Goal: Book appointment/travel/reservation

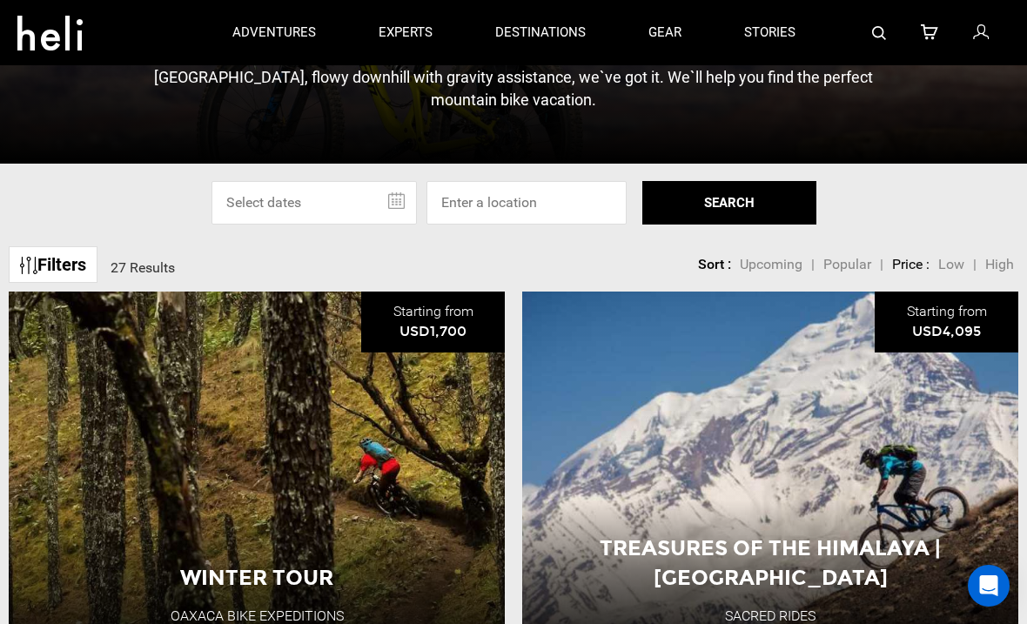
scroll to position [391, 0]
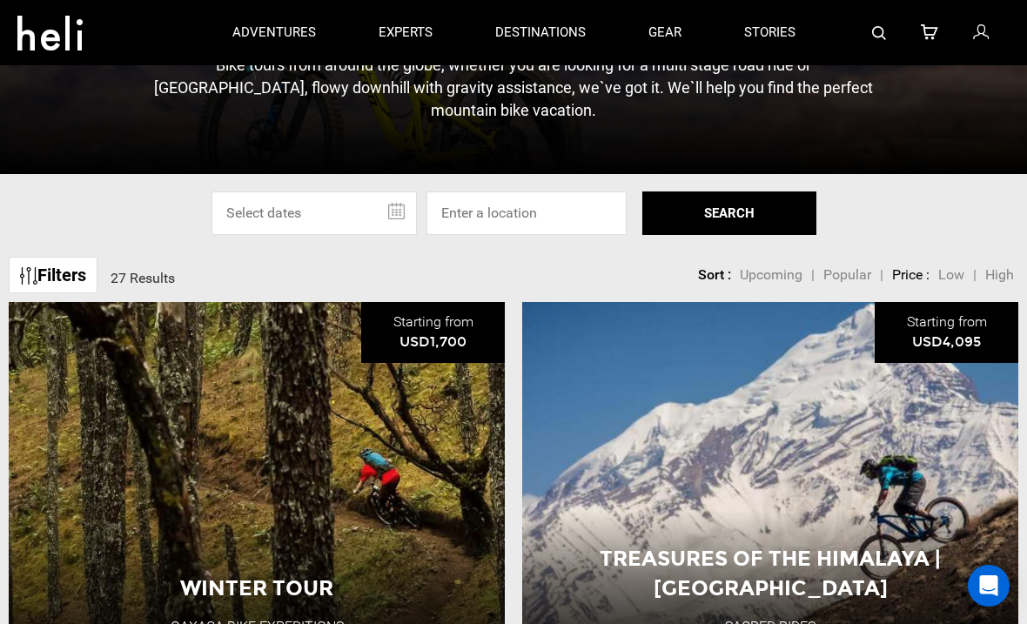
click at [48, 294] on link "Filters" at bounding box center [53, 275] width 89 height 37
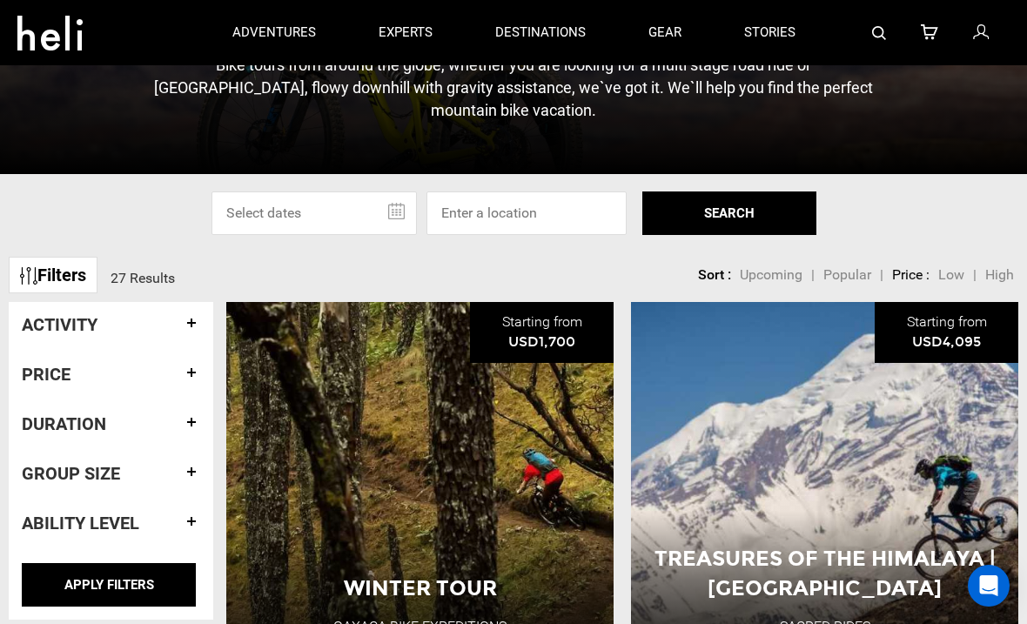
click at [187, 483] on h4 "Group size" at bounding box center [111, 473] width 178 height 19
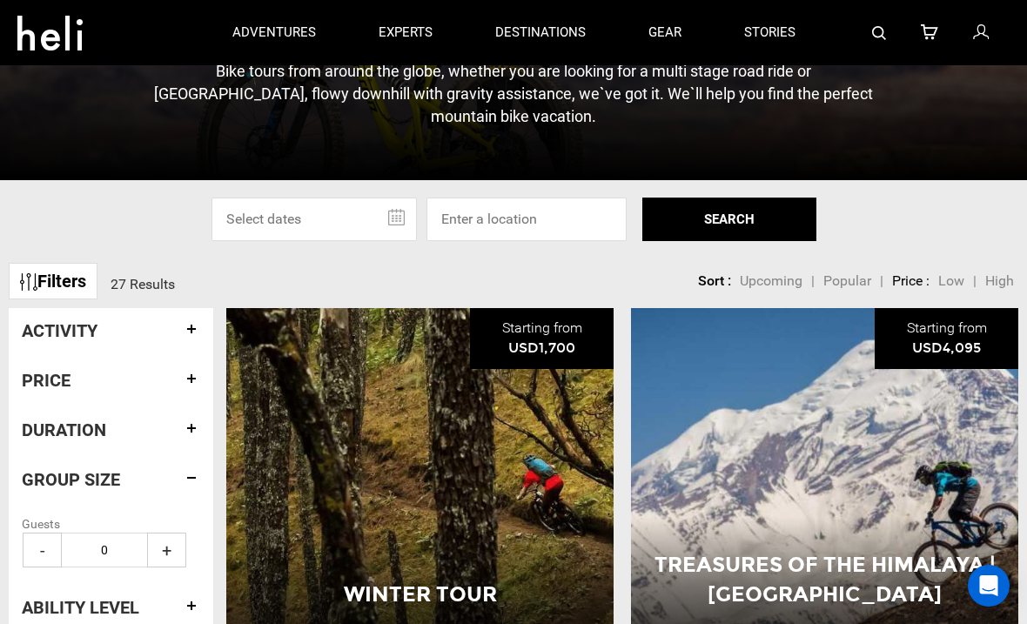
scroll to position [383, 0]
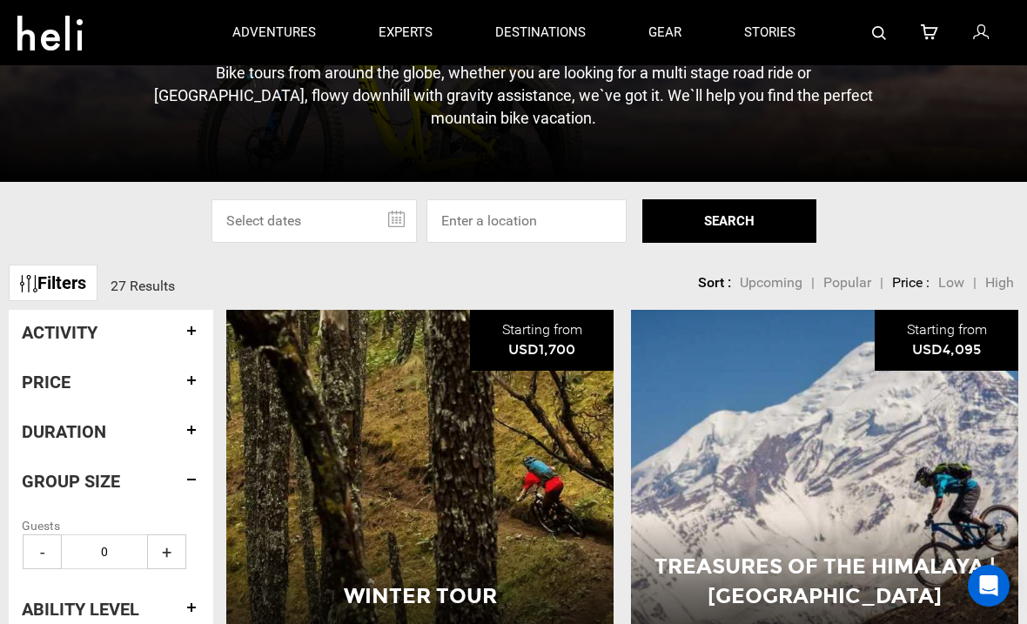
click at [187, 342] on h4 "Activity" at bounding box center [111, 332] width 178 height 19
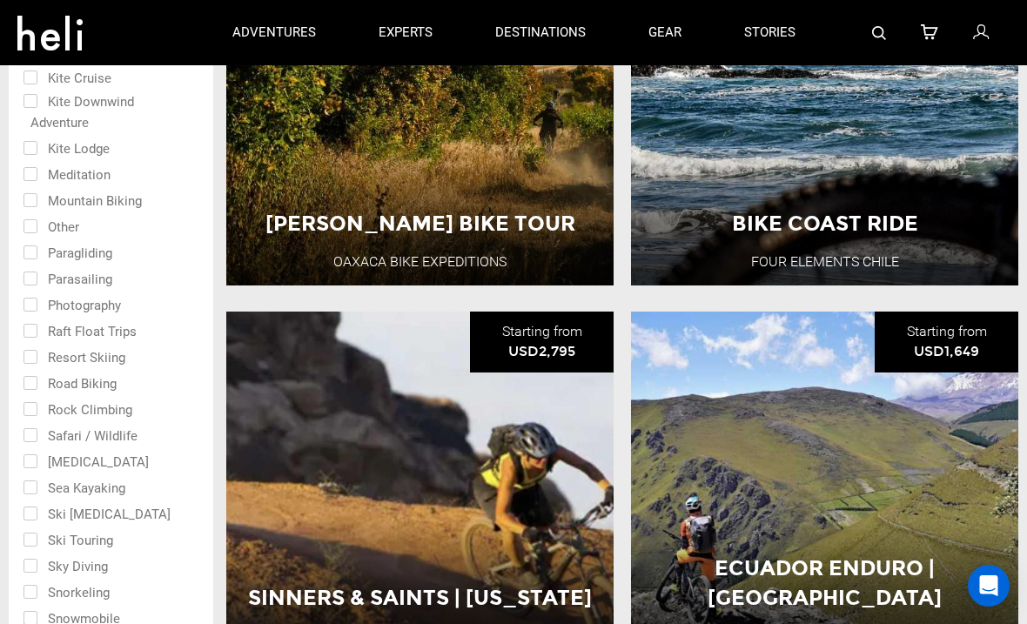
scroll to position [1103, 0]
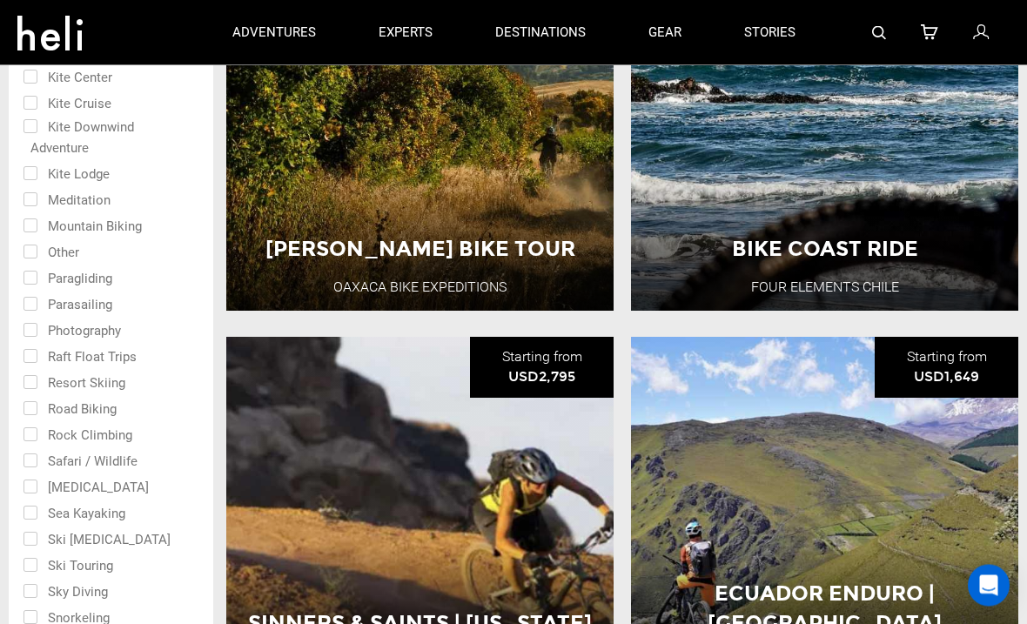
click at [30, 238] on input "checkbox" at bounding box center [99, 225] width 152 height 26
checkbox input "true"
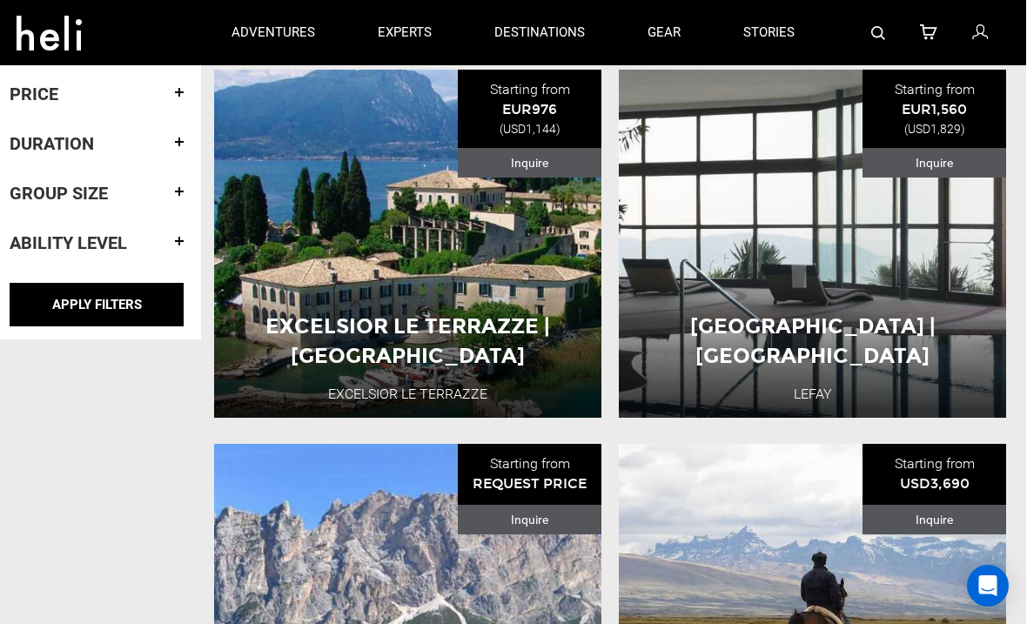
scroll to position [2122, 11]
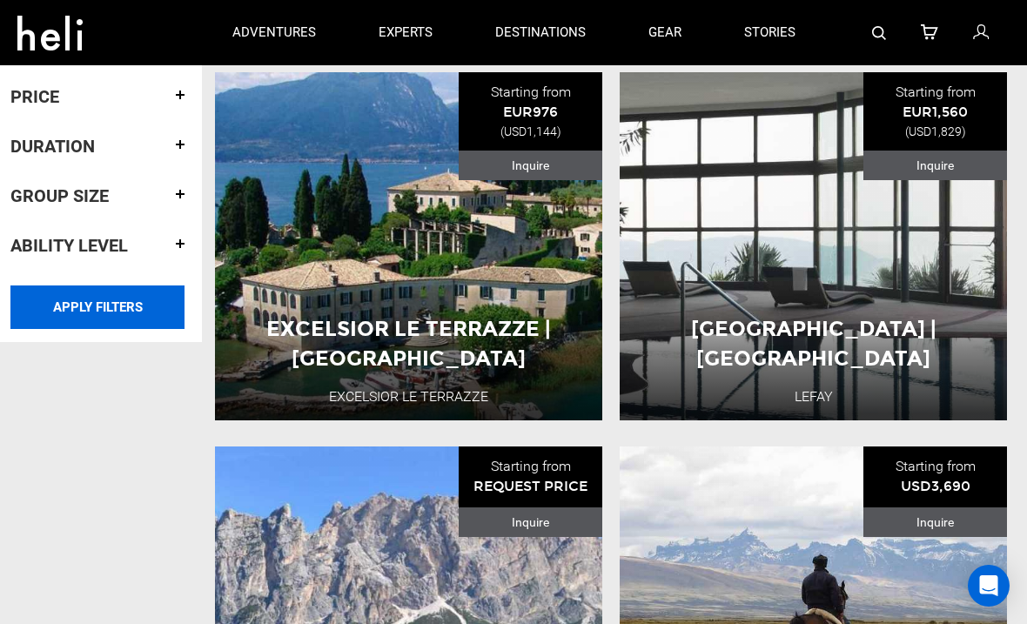
click at [69, 329] on input "APPLY FILTERS" at bounding box center [97, 307] width 174 height 44
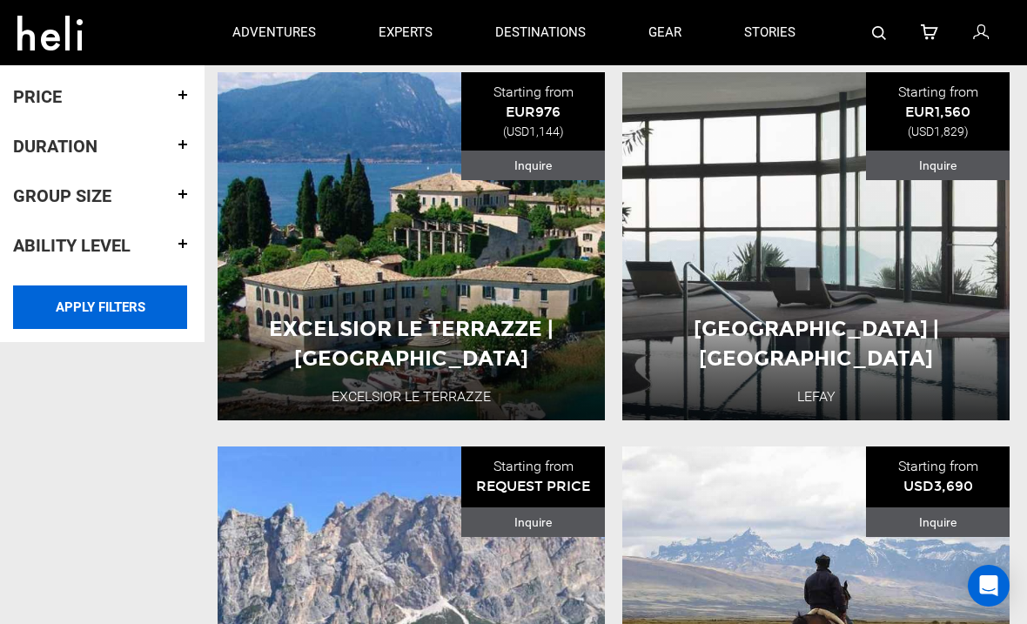
scroll to position [2122, 0]
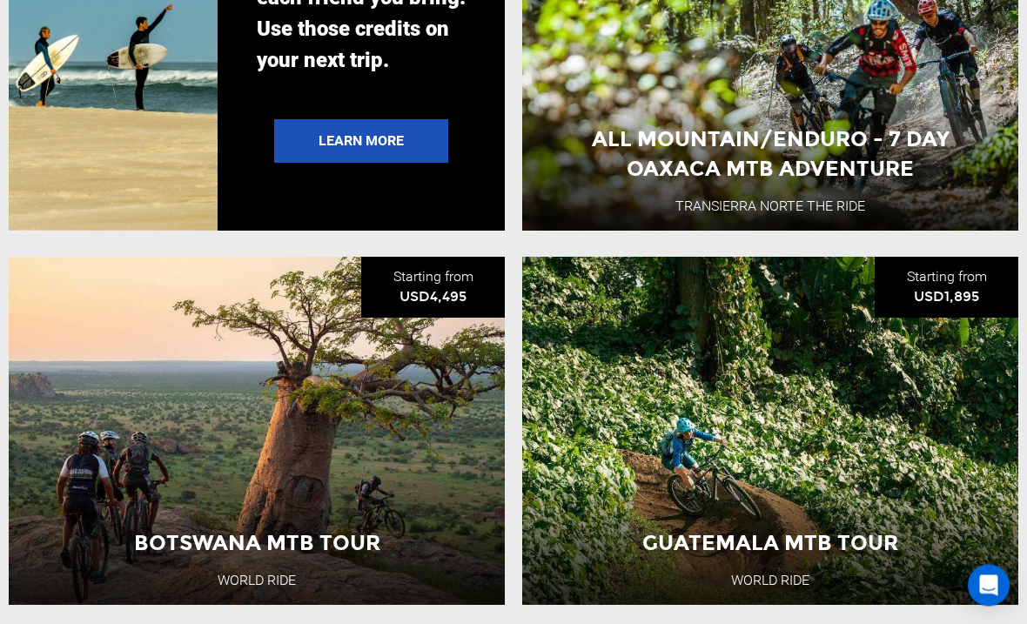
scroll to position [3479, 0]
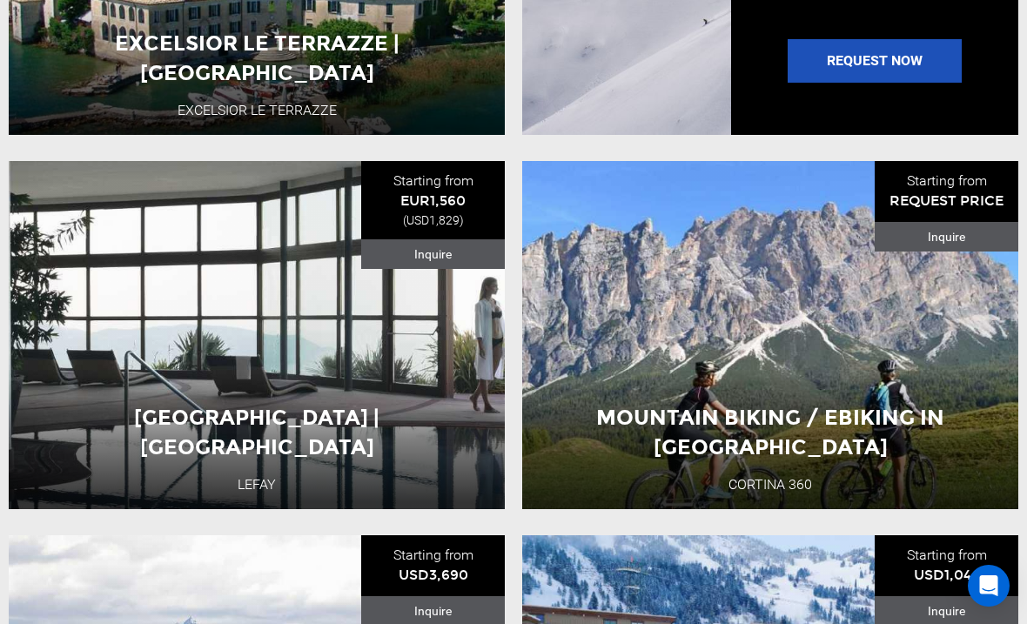
scroll to position [2172, 0]
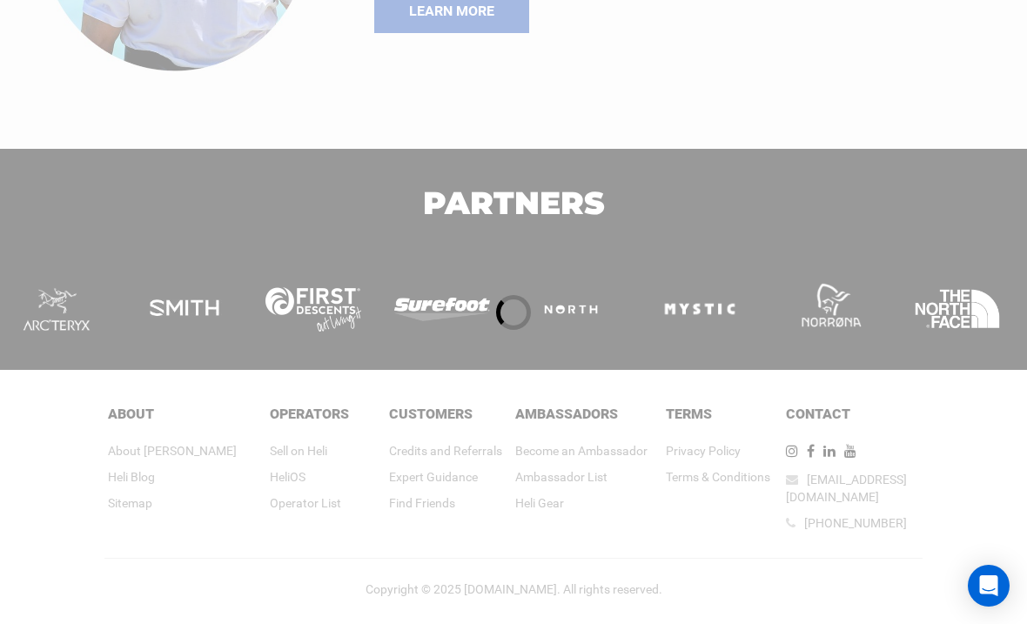
scroll to position [902, 0]
